Goal: Navigation & Orientation: Find specific page/section

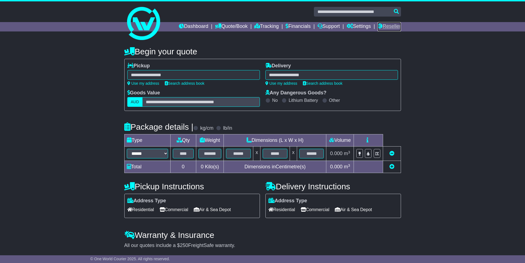
click at [388, 27] on link "Reseller" at bounding box center [389, 26] width 23 height 9
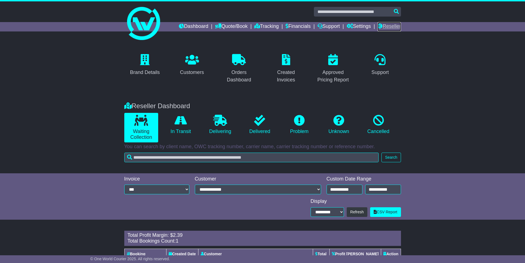
click at [382, 25] on icon at bounding box center [380, 25] width 5 height 5
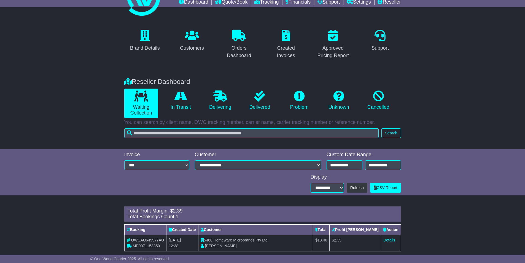
scroll to position [32, 0]
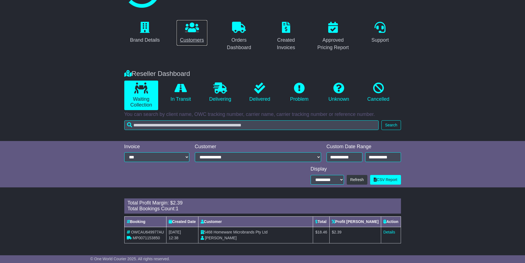
click at [195, 30] on icon at bounding box center [192, 27] width 14 height 11
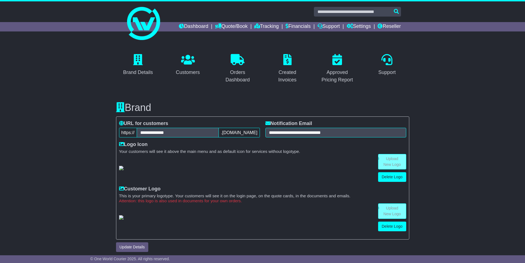
click at [187, 61] on icon at bounding box center [188, 59] width 14 height 11
